Goal: Information Seeking & Learning: Understand process/instructions

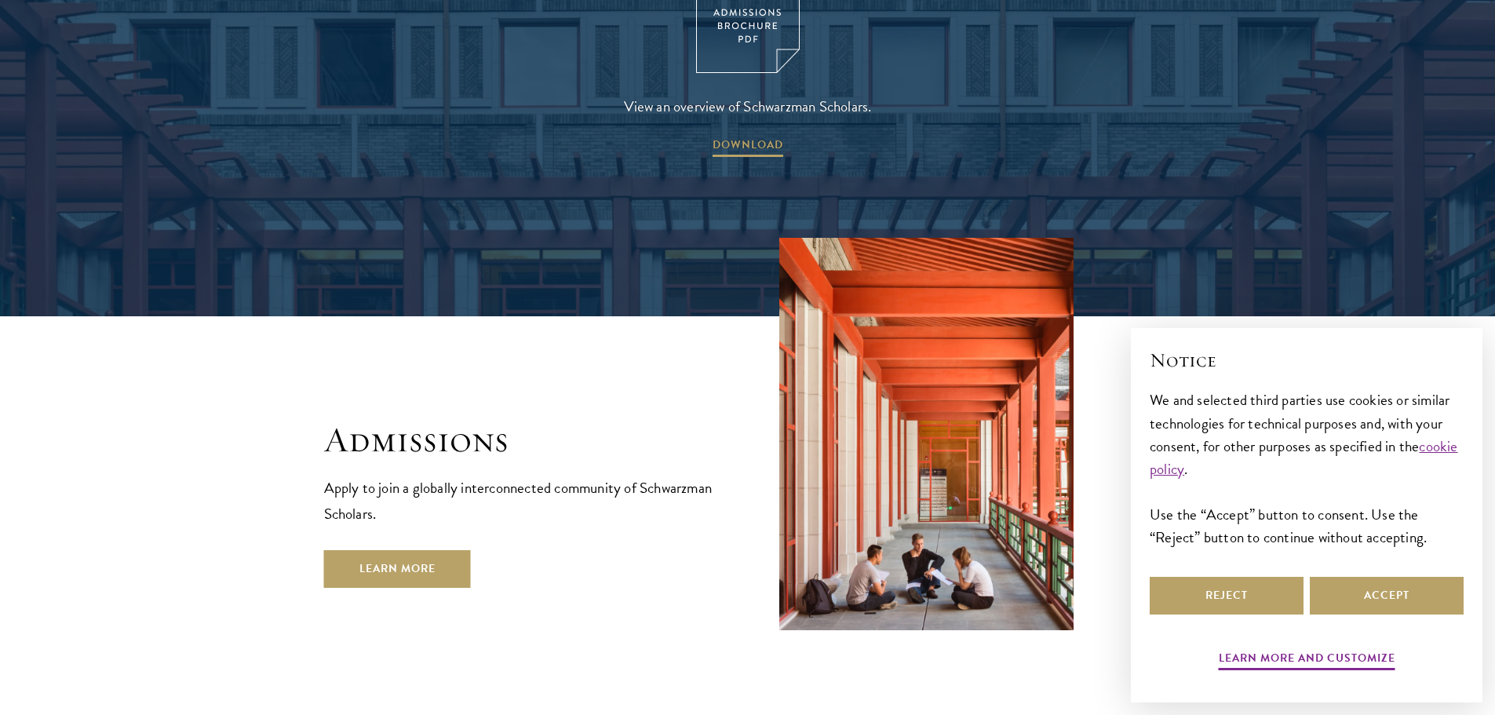
scroll to position [2511, 0]
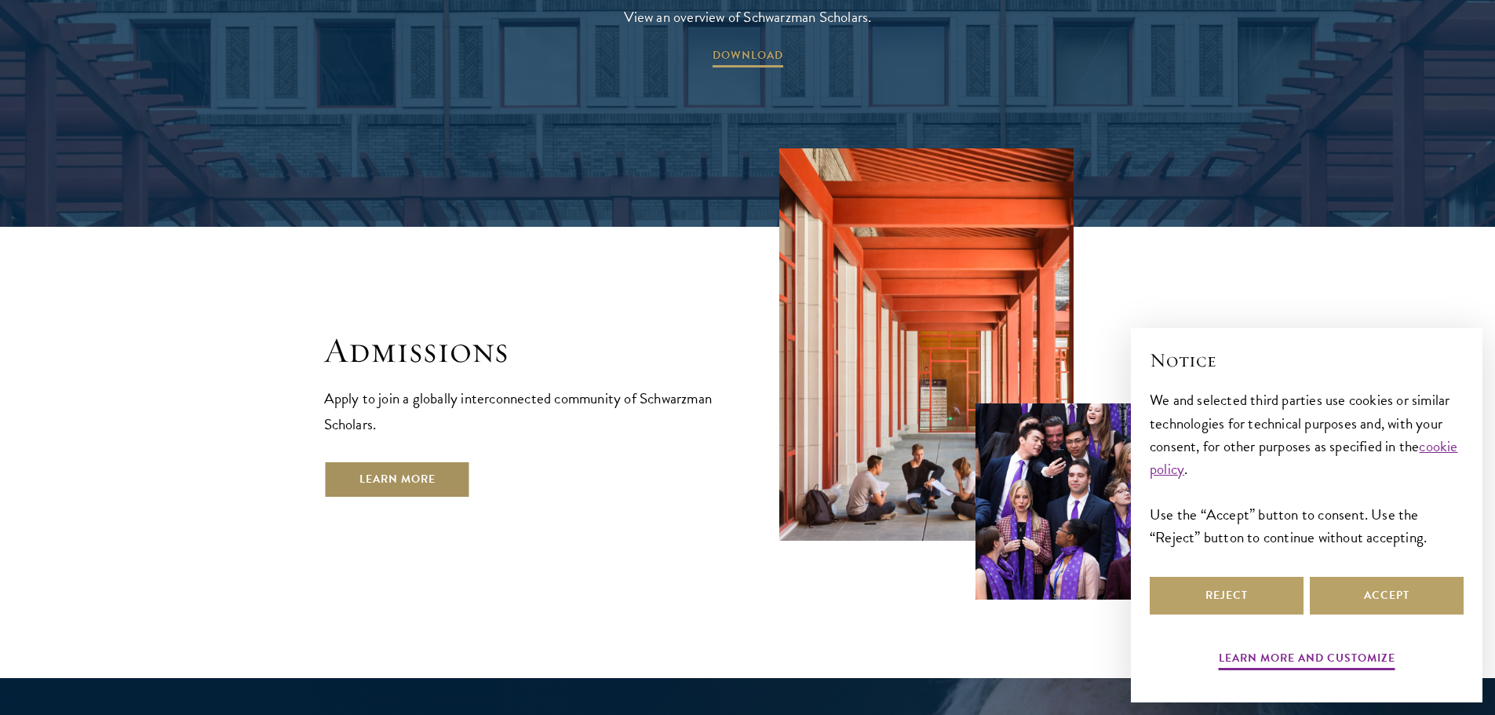
click at [457, 461] on link "Learn More" at bounding box center [397, 480] width 147 height 38
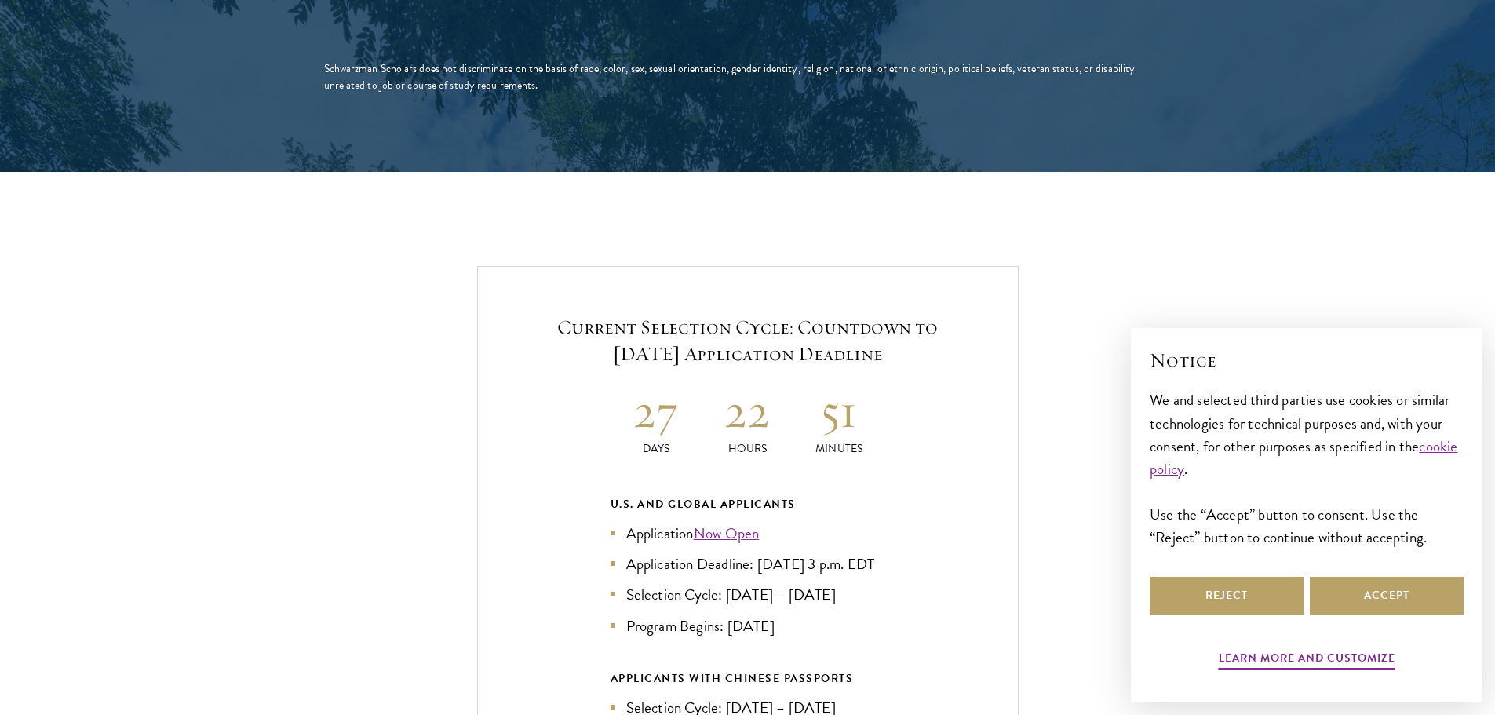
scroll to position [3217, 0]
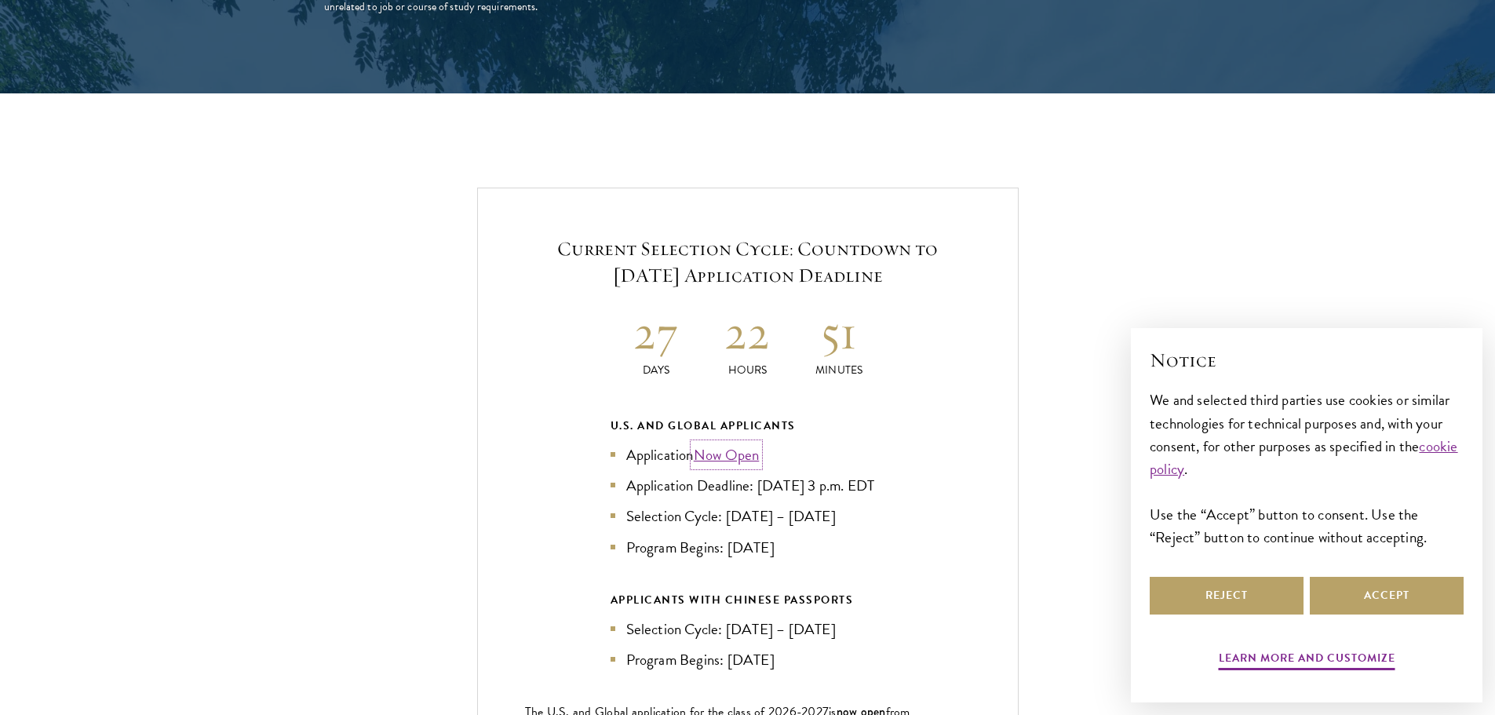
click at [731, 443] on link "Now Open" at bounding box center [727, 454] width 66 height 23
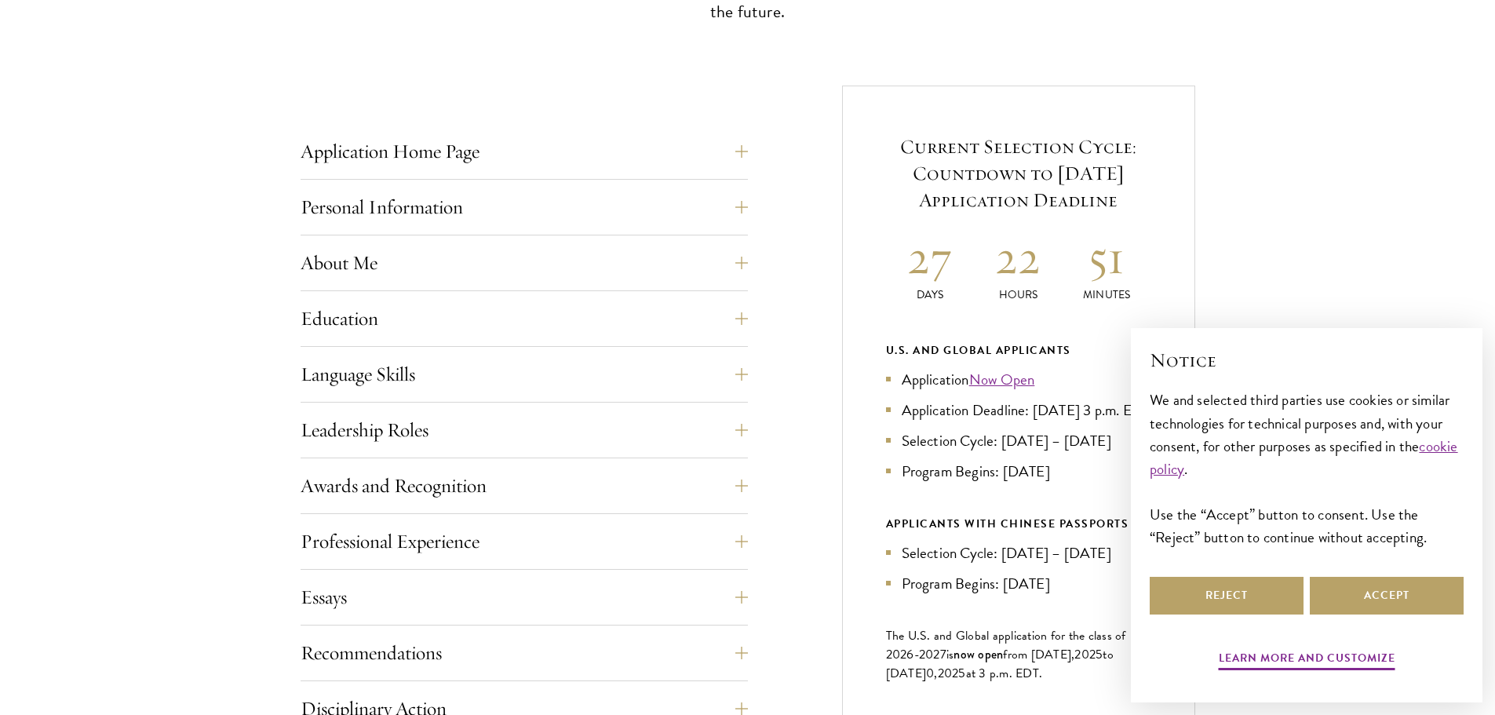
scroll to position [706, 0]
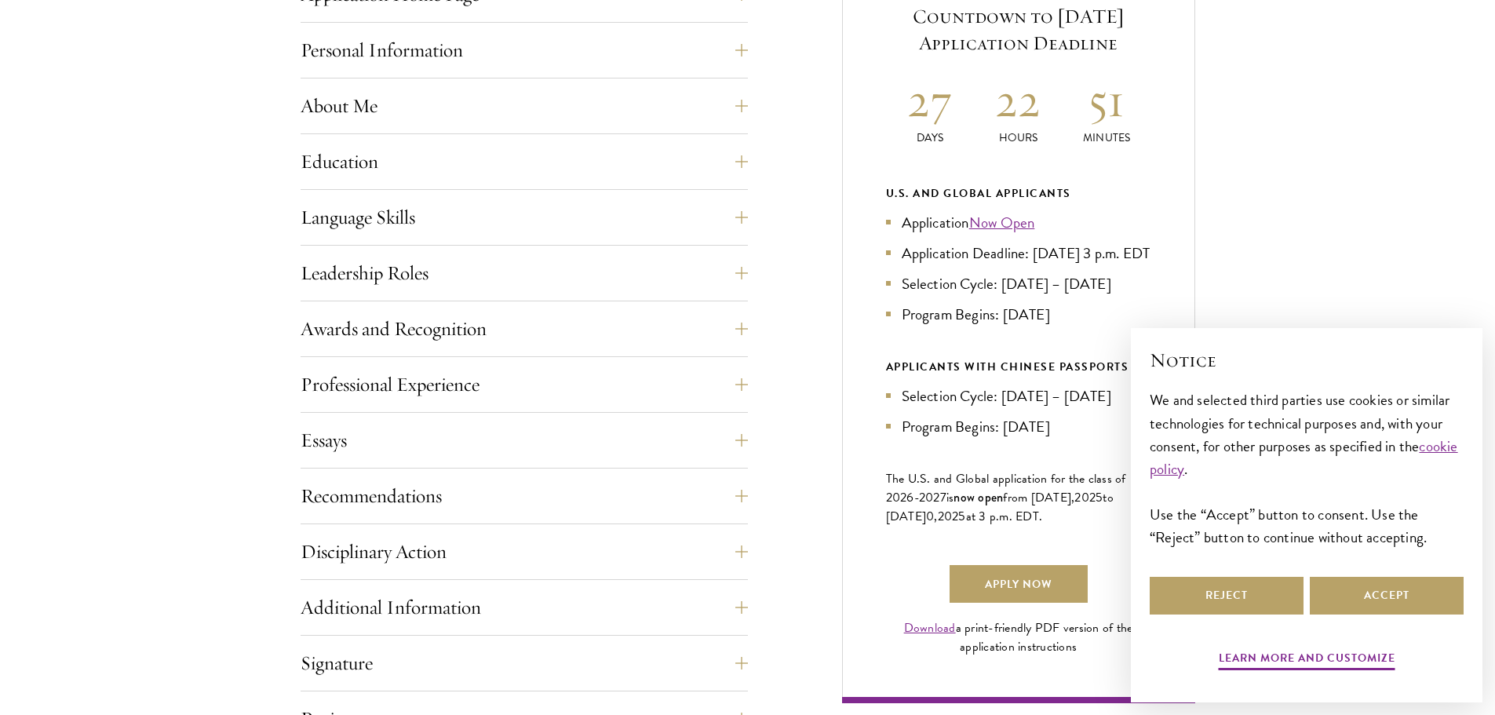
click at [550, 470] on div "Application Home Page The online application form must be completed in English.…" at bounding box center [524, 417] width 447 height 883
click at [518, 509] on button "Recommendations" at bounding box center [535, 496] width 447 height 38
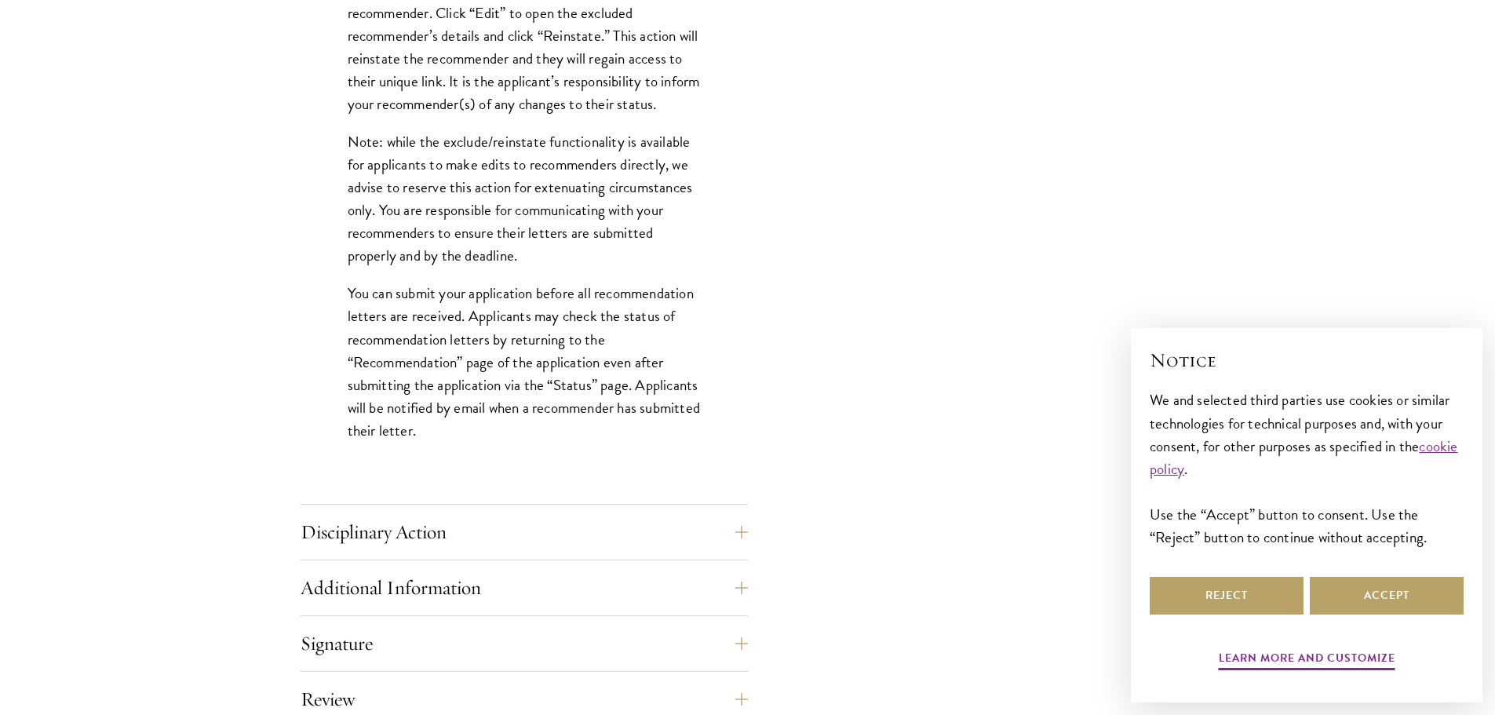
scroll to position [2040, 0]
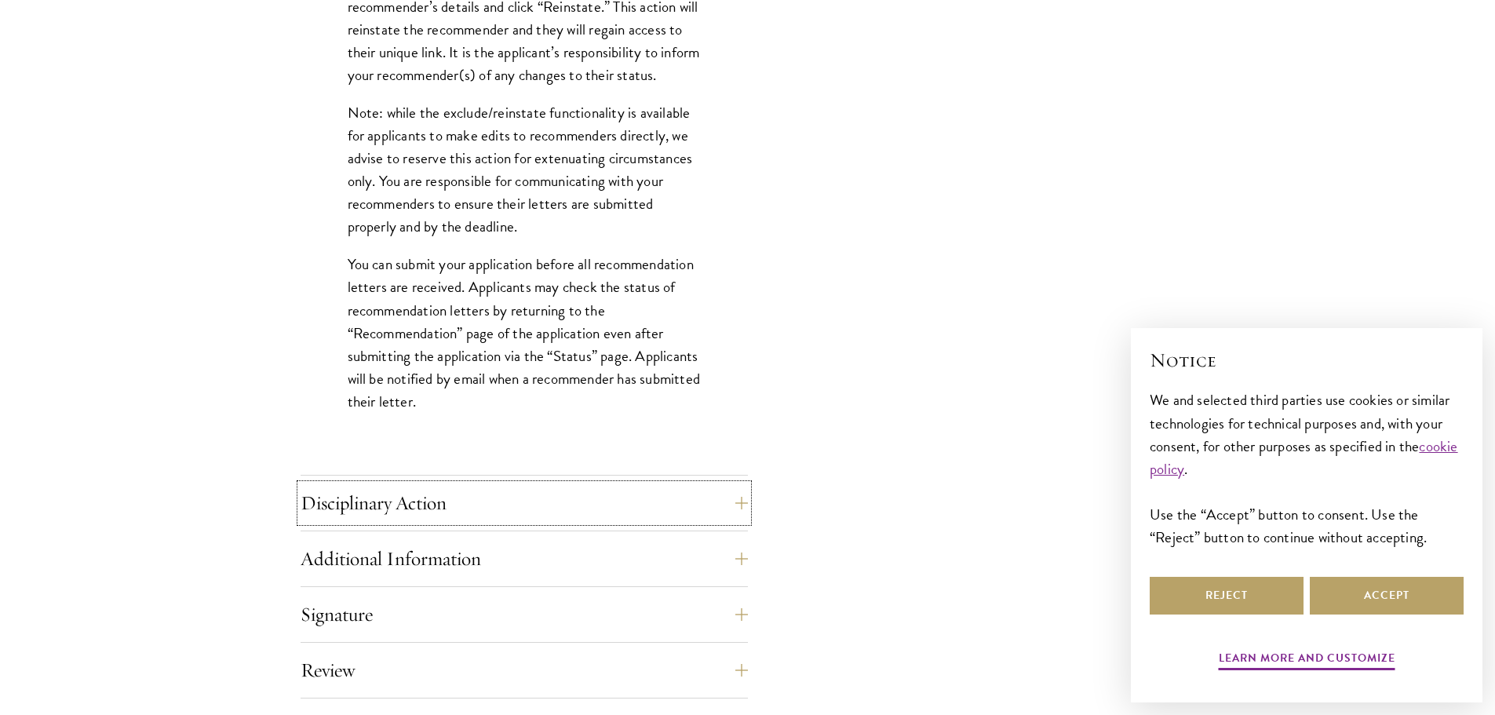
click at [509, 513] on button "Disciplinary Action" at bounding box center [524, 503] width 447 height 38
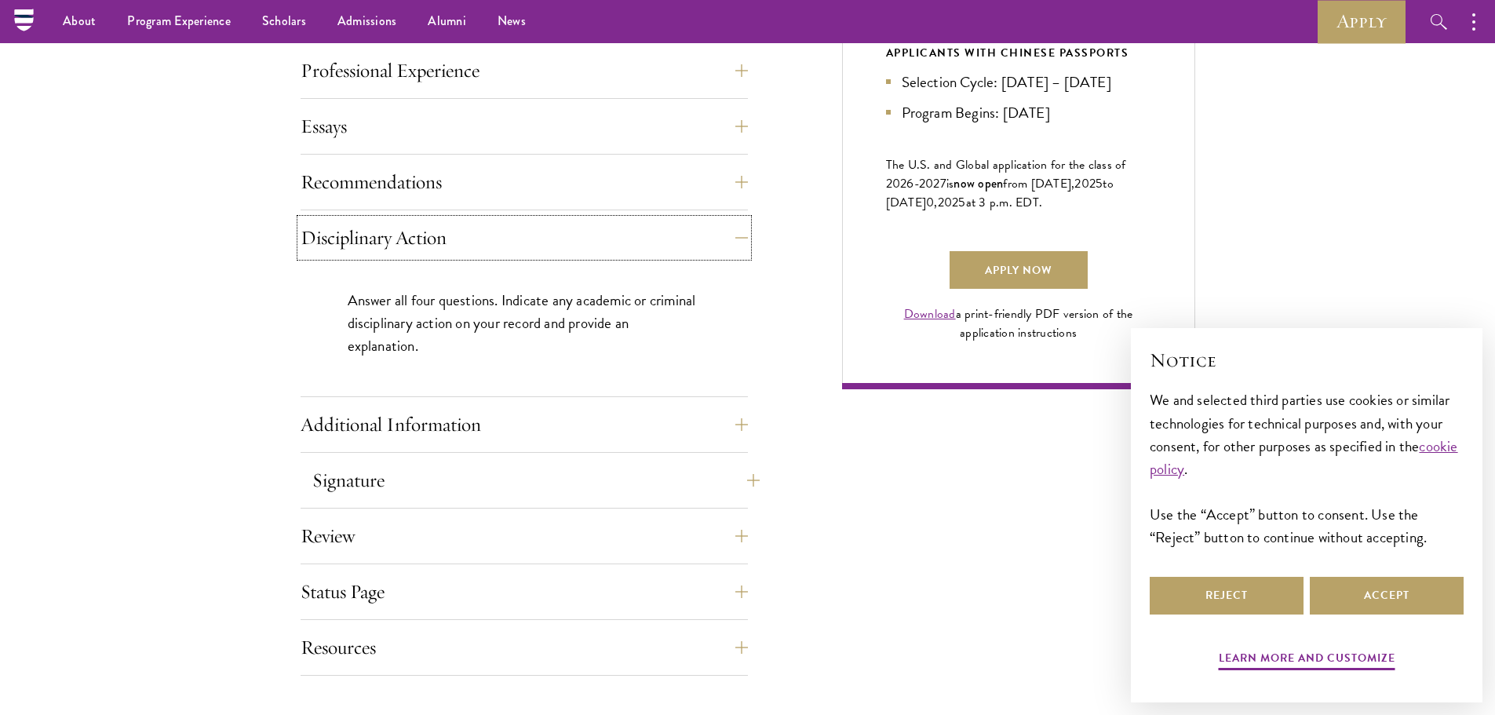
scroll to position [785, 0]
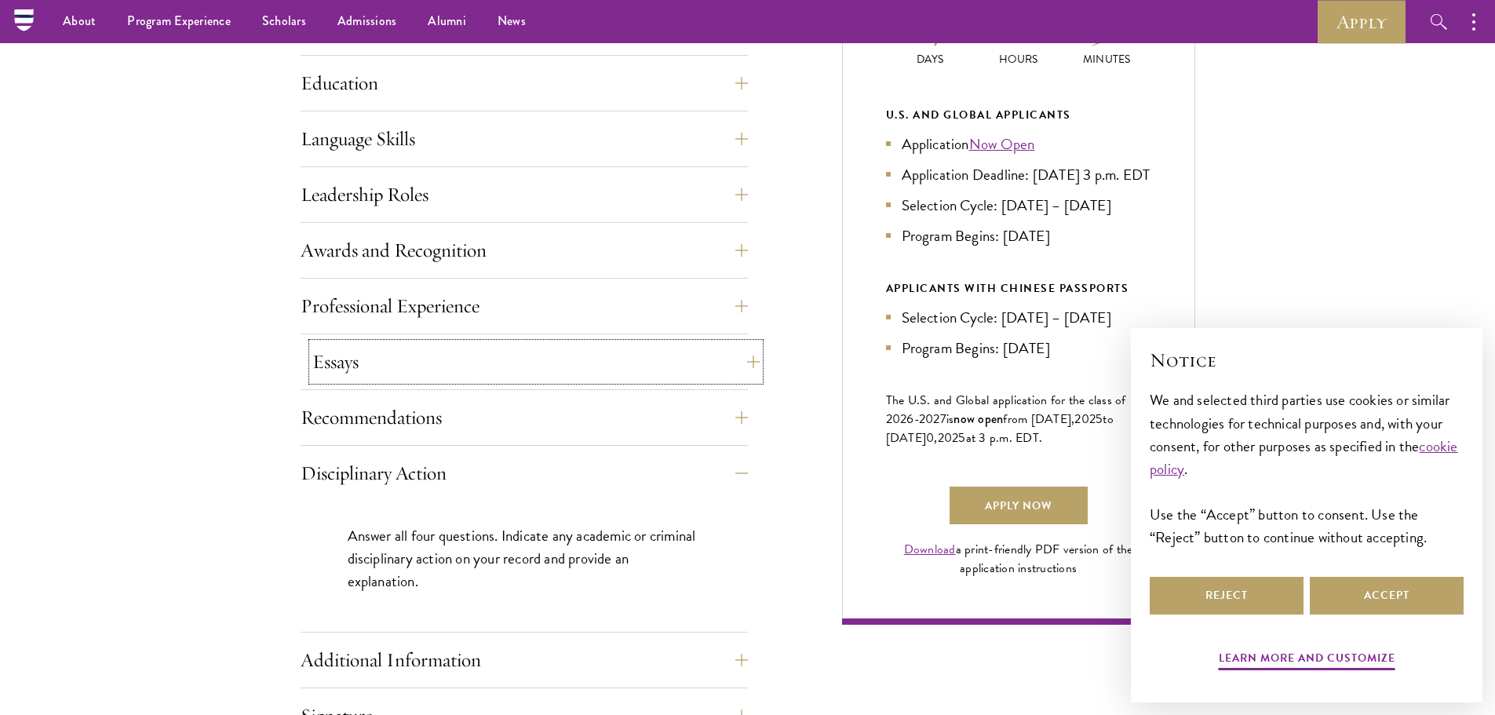
click at [508, 379] on button "Essays" at bounding box center [535, 362] width 447 height 38
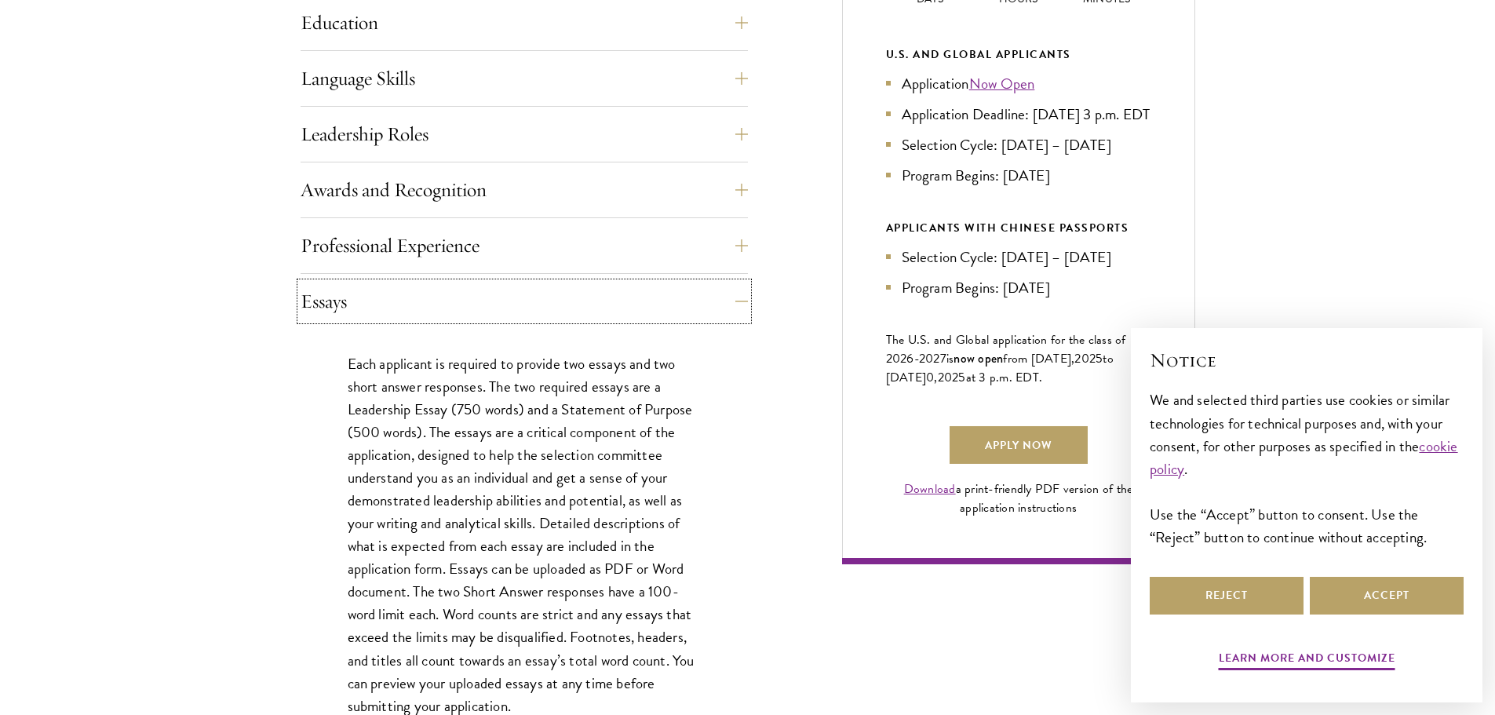
scroll to position [863, 0]
